Goal: Information Seeking & Learning: Learn about a topic

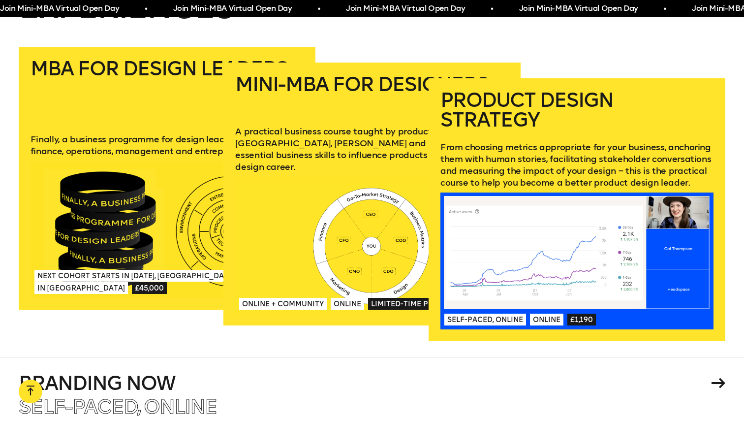
scroll to position [1453, 0]
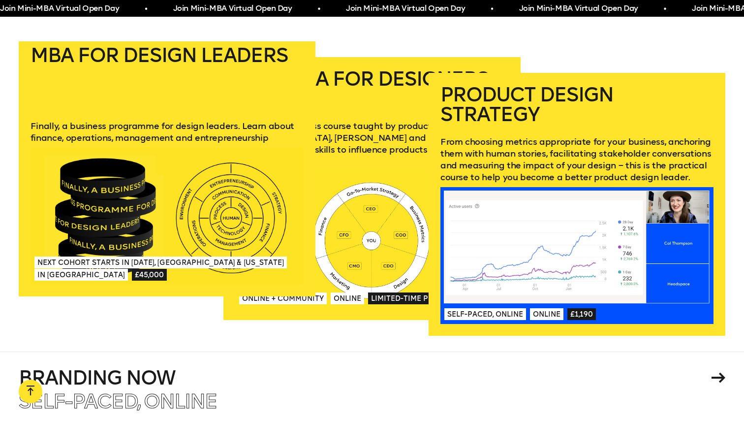
click at [130, 195] on div at bounding box center [167, 216] width 273 height 137
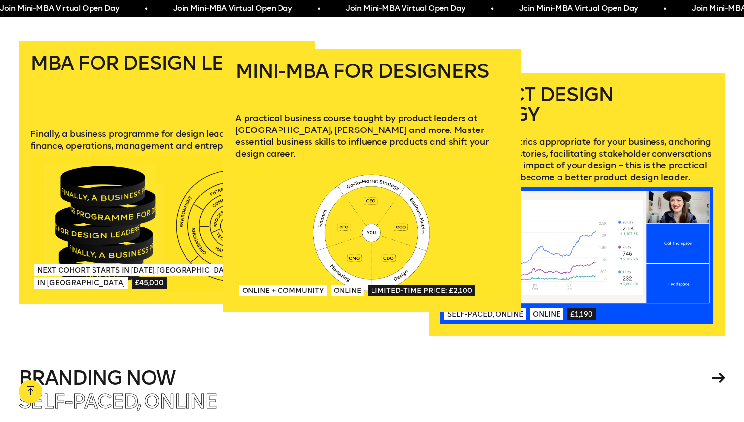
click at [356, 149] on link "Mini-MBA for Designers A practical business course taught by product leaders at…" at bounding box center [371, 180] width 297 height 263
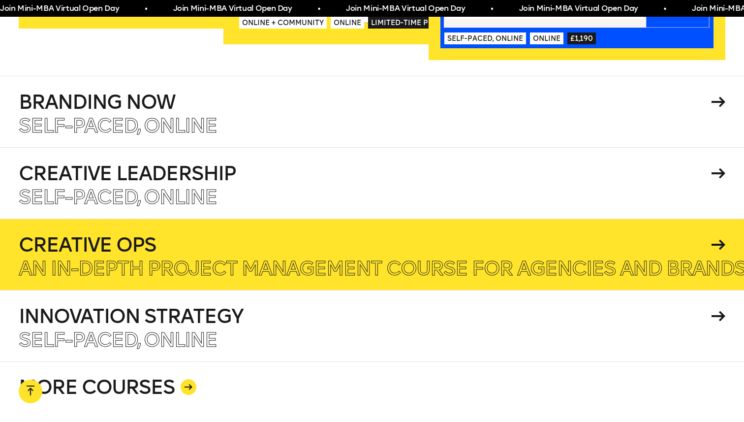
scroll to position [1734, 0]
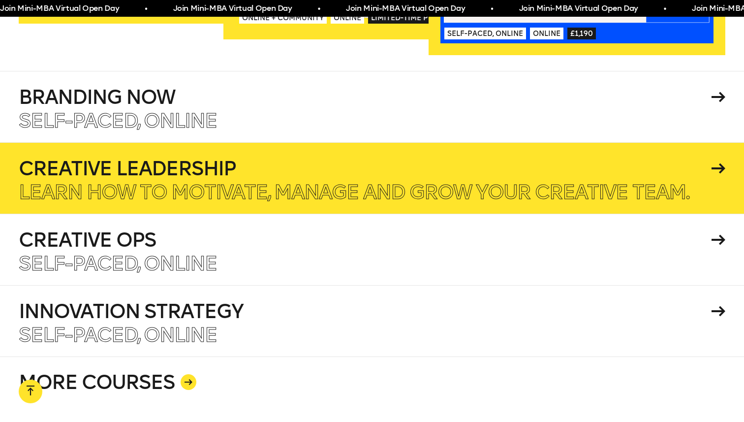
click at [289, 164] on h4 "Creative Leadership" at bounding box center [363, 168] width 689 height 20
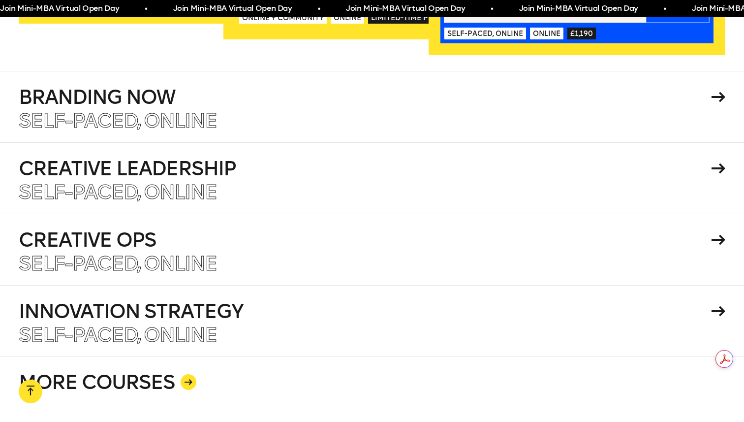
click at [190, 379] on icon at bounding box center [189, 382] width 8 height 6
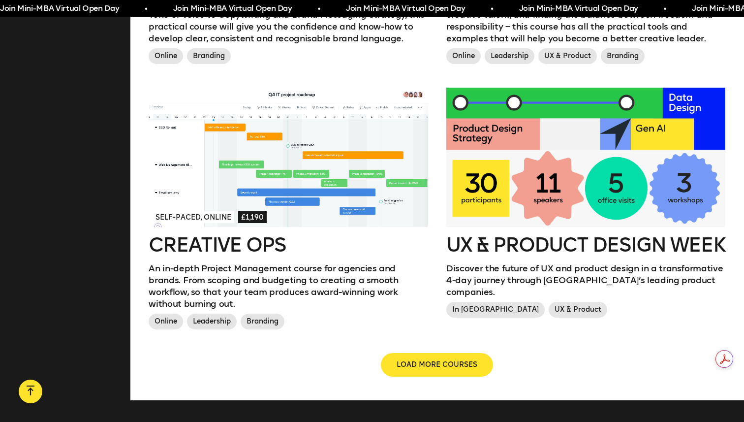
scroll to position [1058, 0]
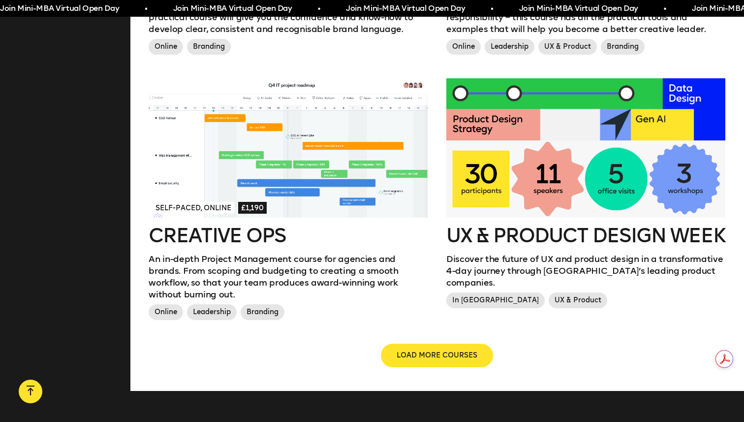
click at [408, 350] on span "LOAD MORE COURSES" at bounding box center [437, 355] width 81 height 10
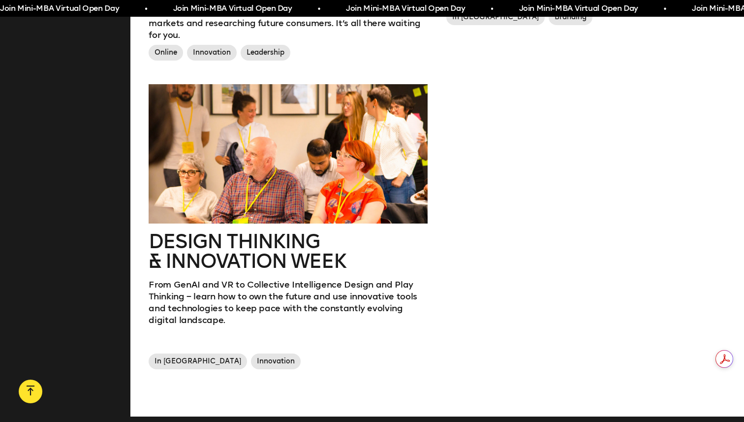
scroll to position [1614, 0]
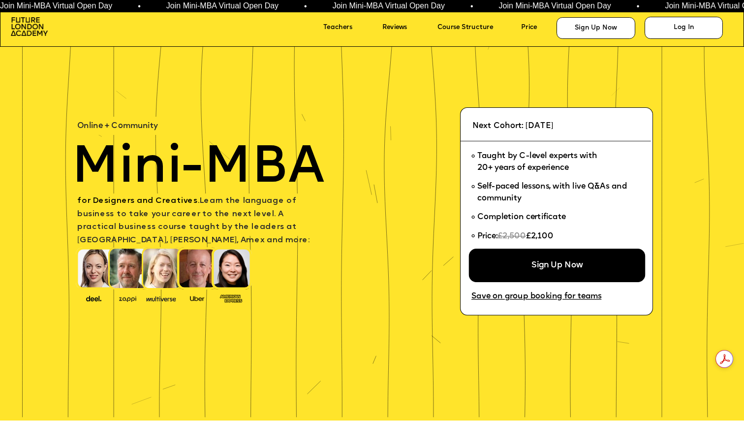
scroll to position [489, 0]
